Goal: Task Accomplishment & Management: Manage account settings

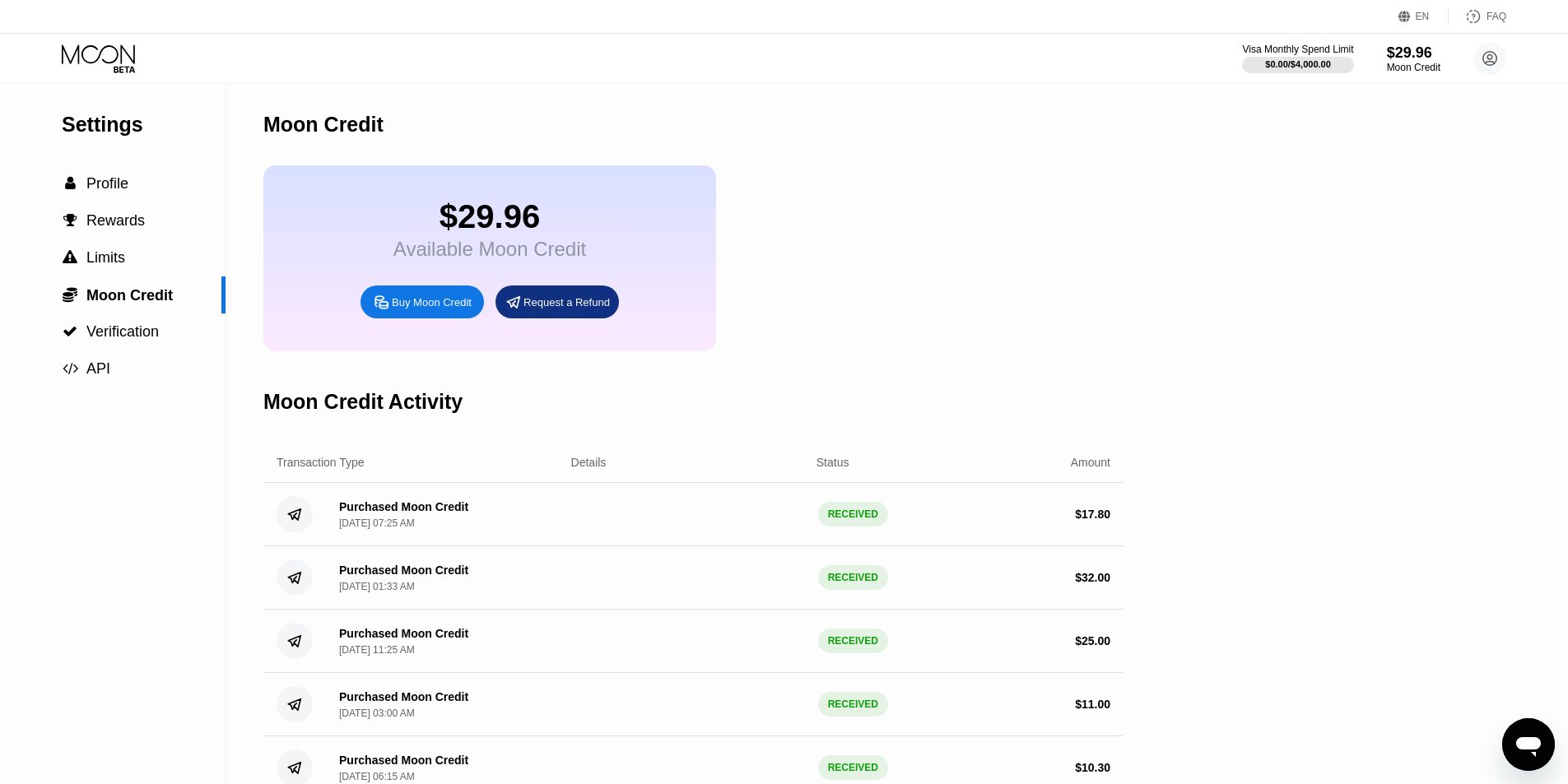
click at [99, 54] on icon at bounding box center [100, 59] width 77 height 28
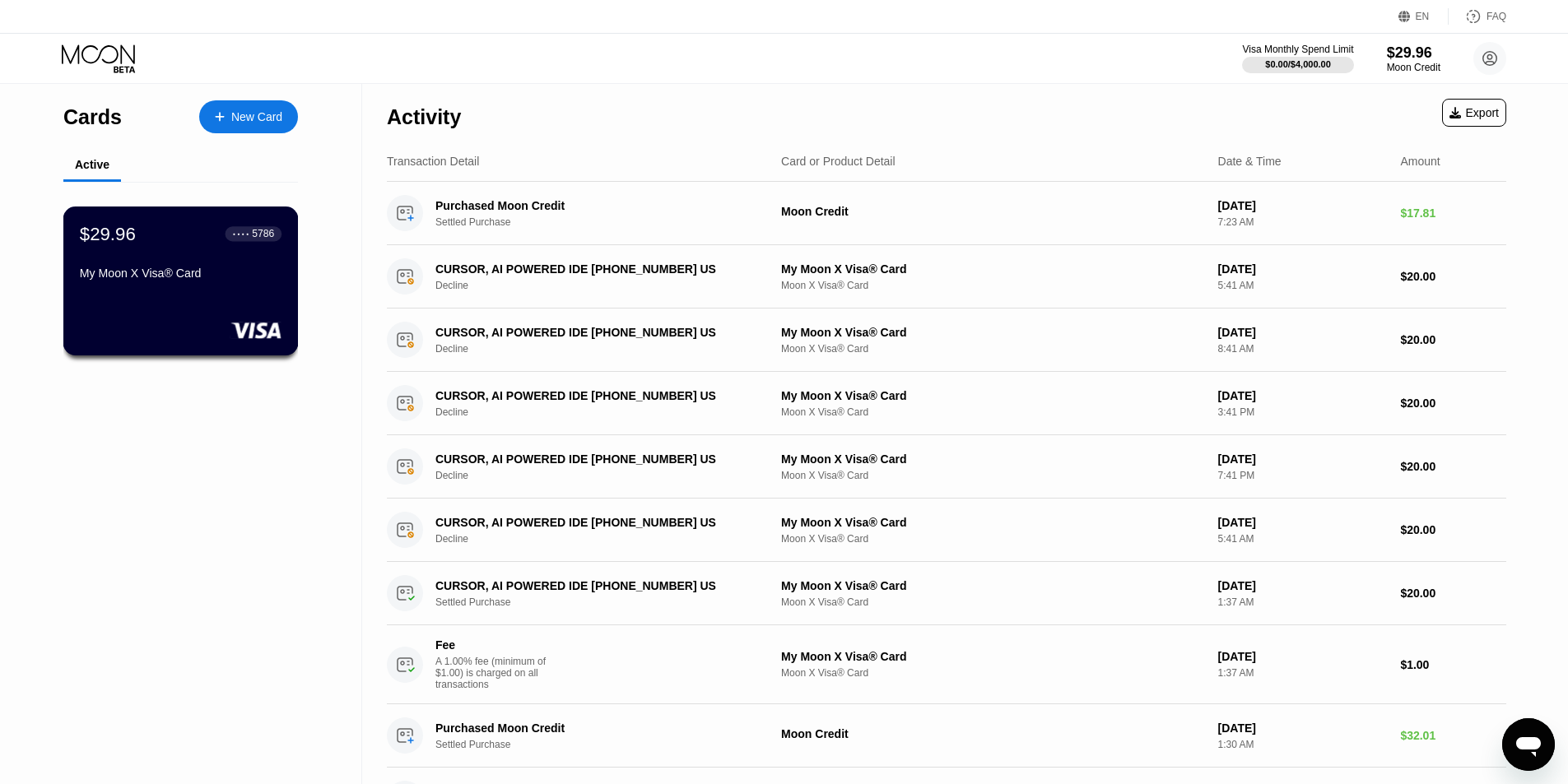
click at [160, 275] on div "My Moon X Visa® Card" at bounding box center [180, 273] width 201 height 13
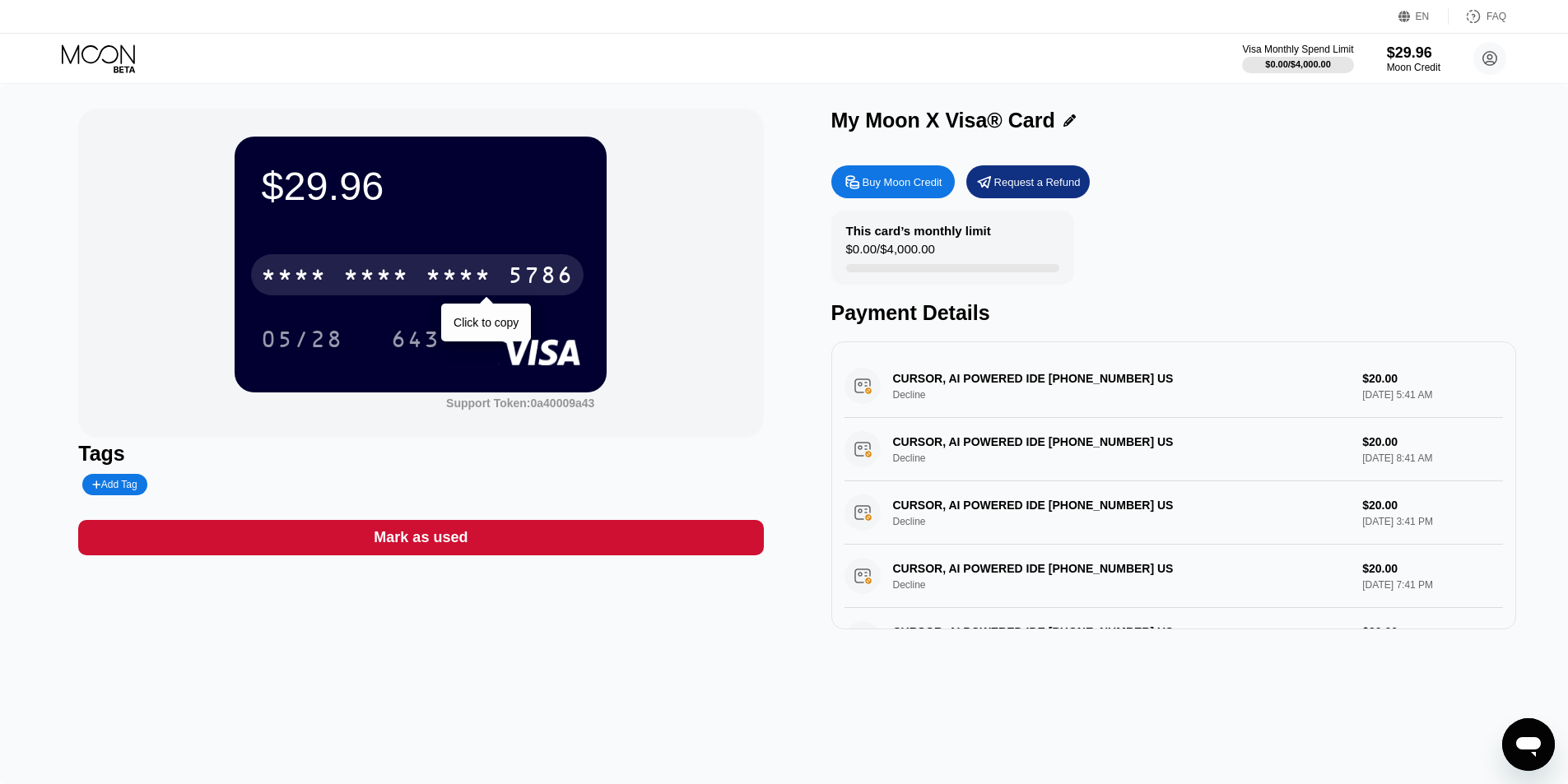
click at [508, 286] on div "5786" at bounding box center [540, 277] width 65 height 27
